Goal: Book appointment/travel/reservation

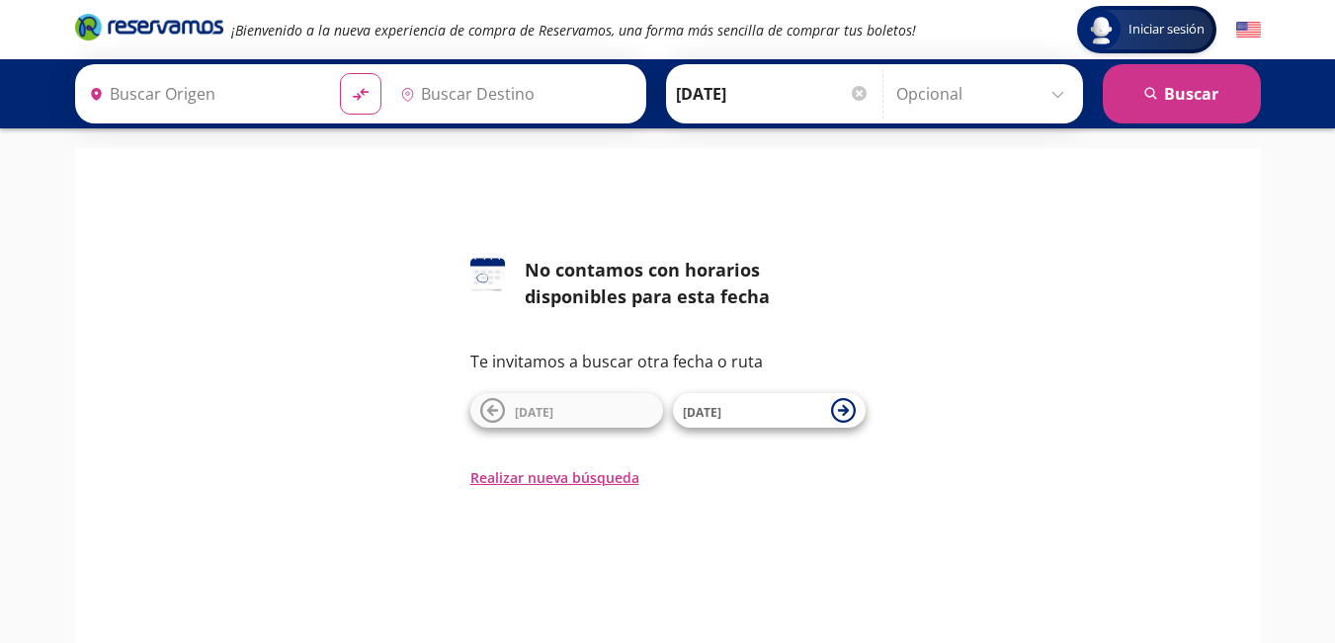
type input "[DATE][GEOGRAPHIC_DATA][PERSON_NAME], [GEOGRAPHIC_DATA]"
type input "[GEOGRAPHIC_DATA][PERSON_NAME], [GEOGRAPHIC_DATA]"
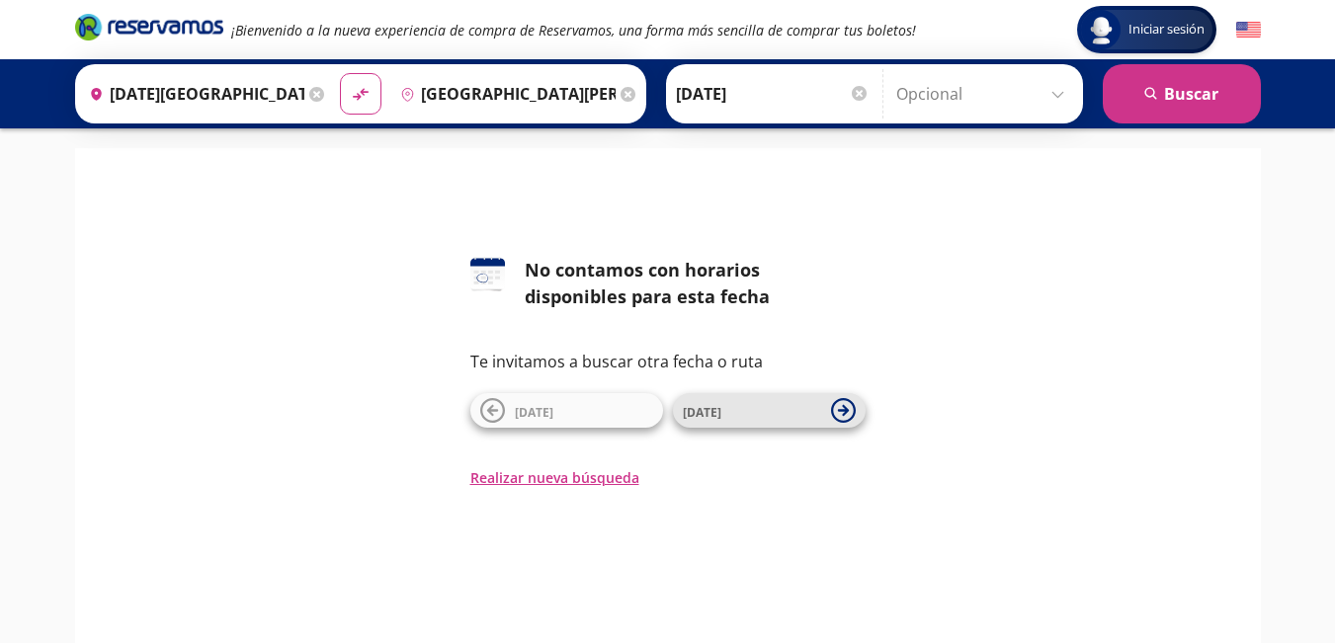
click at [717, 420] on span "[DATE]" at bounding box center [702, 412] width 39 height 17
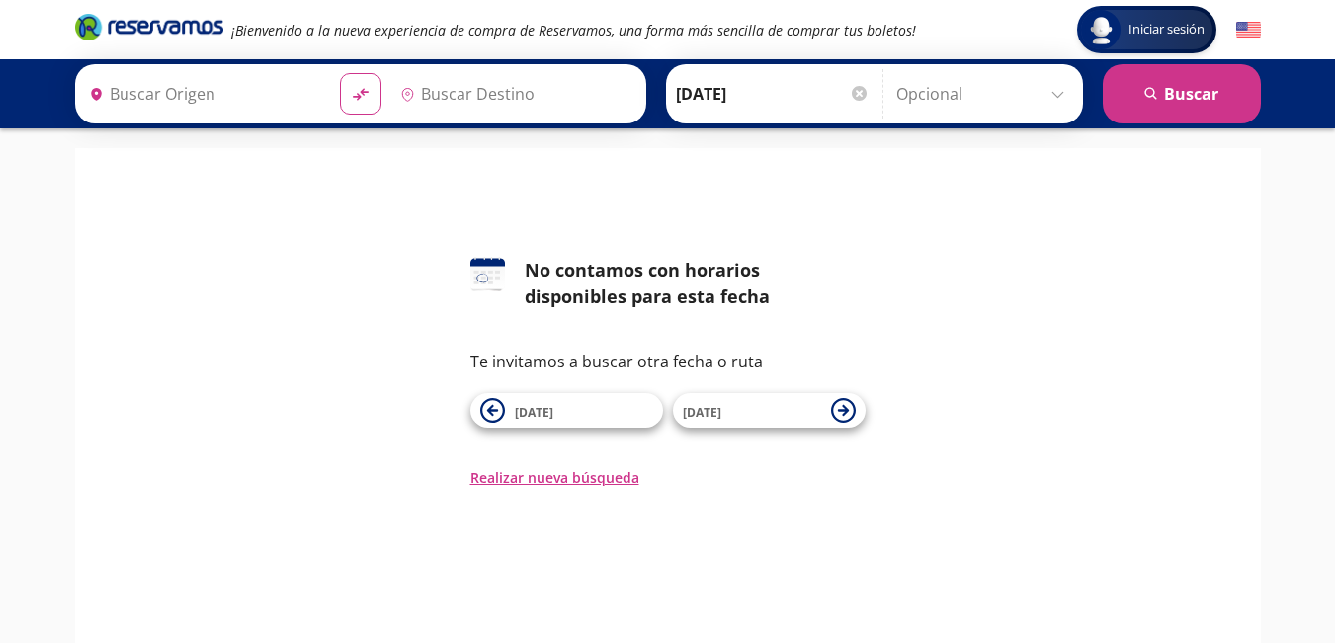
type input "[DATE][GEOGRAPHIC_DATA][PERSON_NAME], [GEOGRAPHIC_DATA]"
type input "[GEOGRAPHIC_DATA][PERSON_NAME], [GEOGRAPHIC_DATA]"
